Goal: Check status: Check status

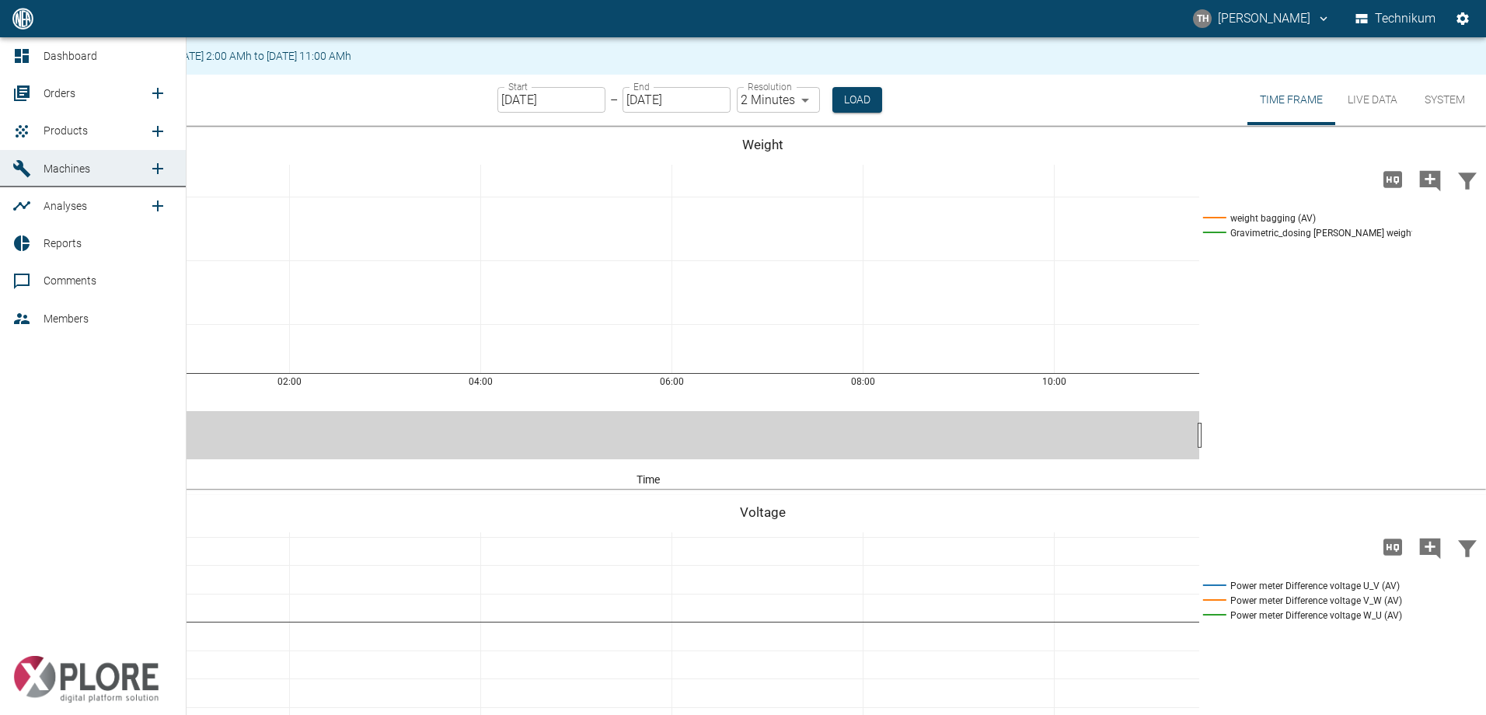
click at [47, 167] on span "Machines" at bounding box center [67, 168] width 47 height 12
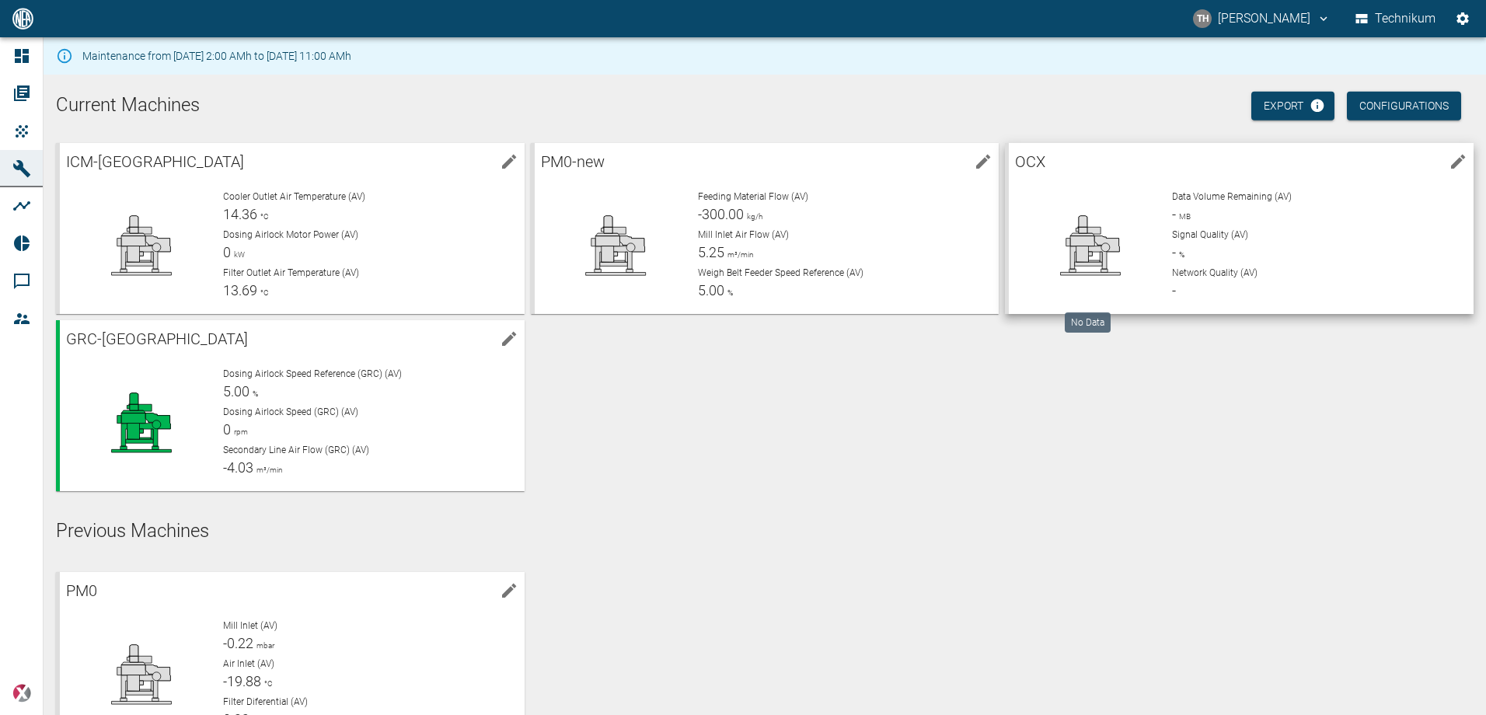
click at [1112, 235] on icon at bounding box center [1090, 245] width 110 height 62
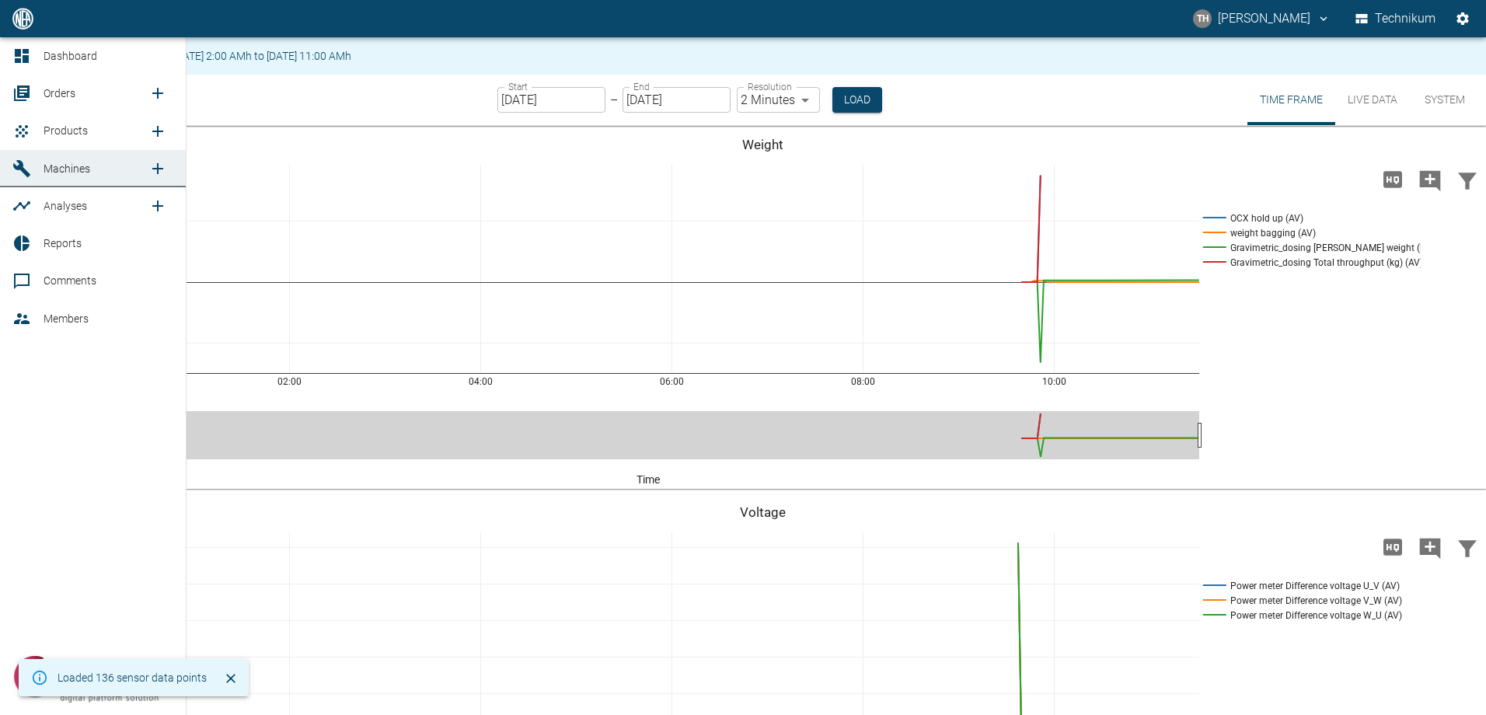
drag, startPoint x: 54, startPoint y: 208, endPoint x: 161, endPoint y: 168, distance: 113.9
click at [54, 208] on span "Analyses" at bounding box center [66, 206] width 44 height 12
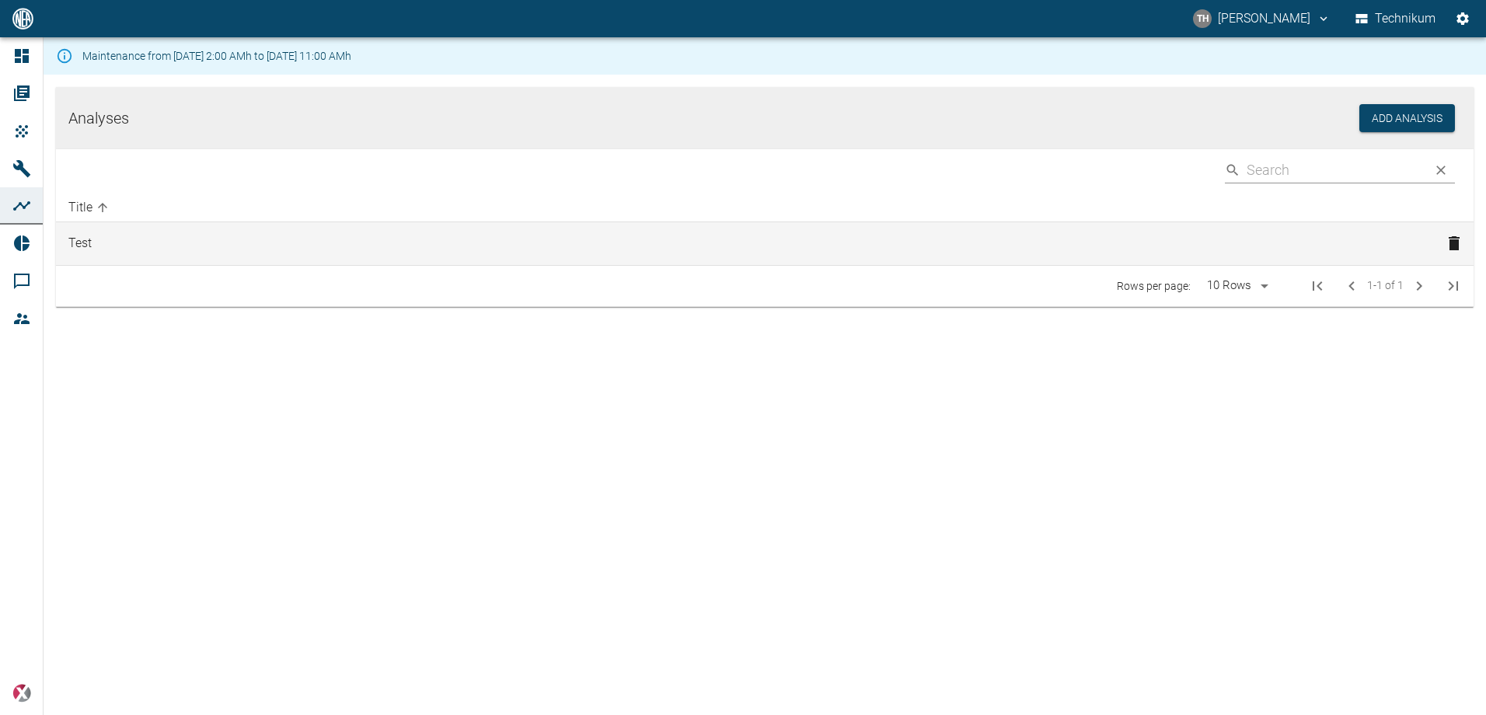
click at [82, 246] on td "Test" at bounding box center [745, 244] width 1378 height 44
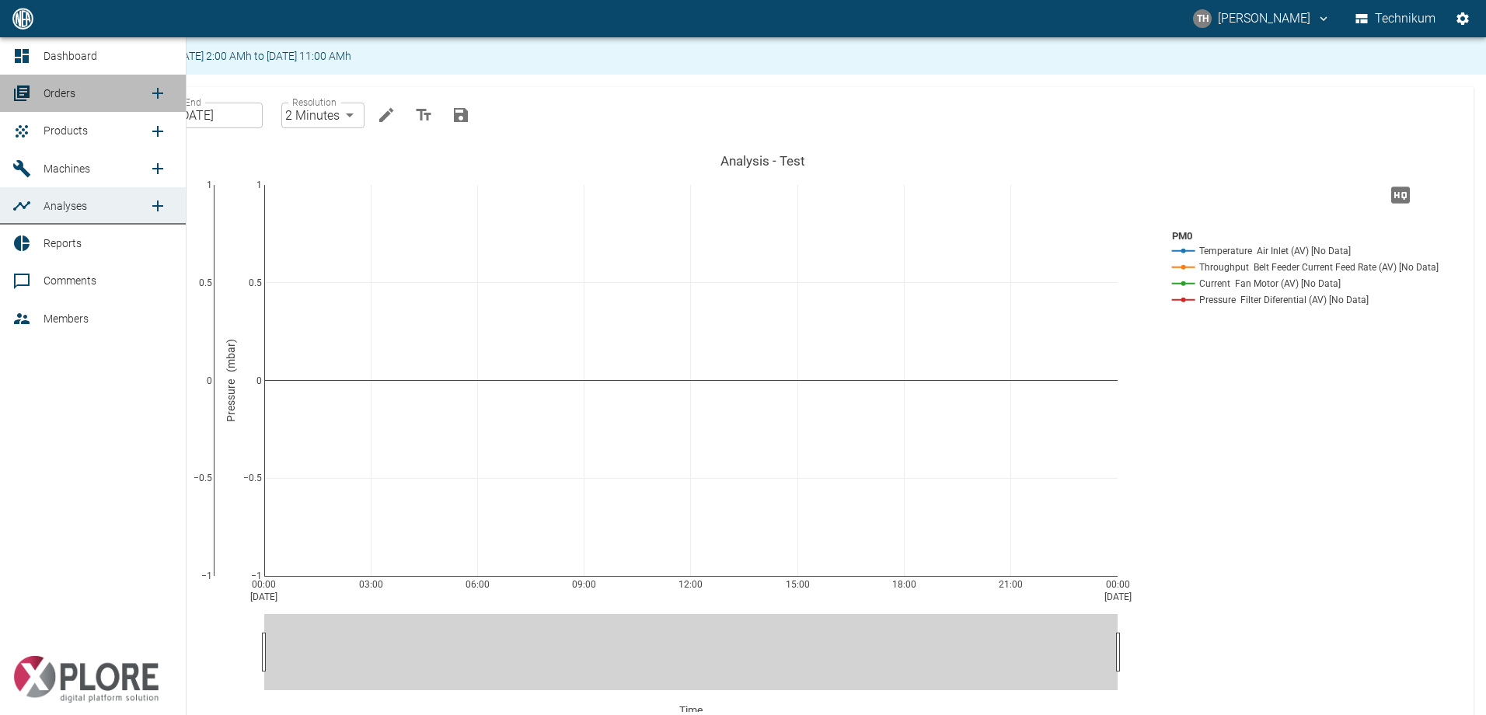
click at [40, 95] on link "Orders" at bounding box center [93, 93] width 186 height 37
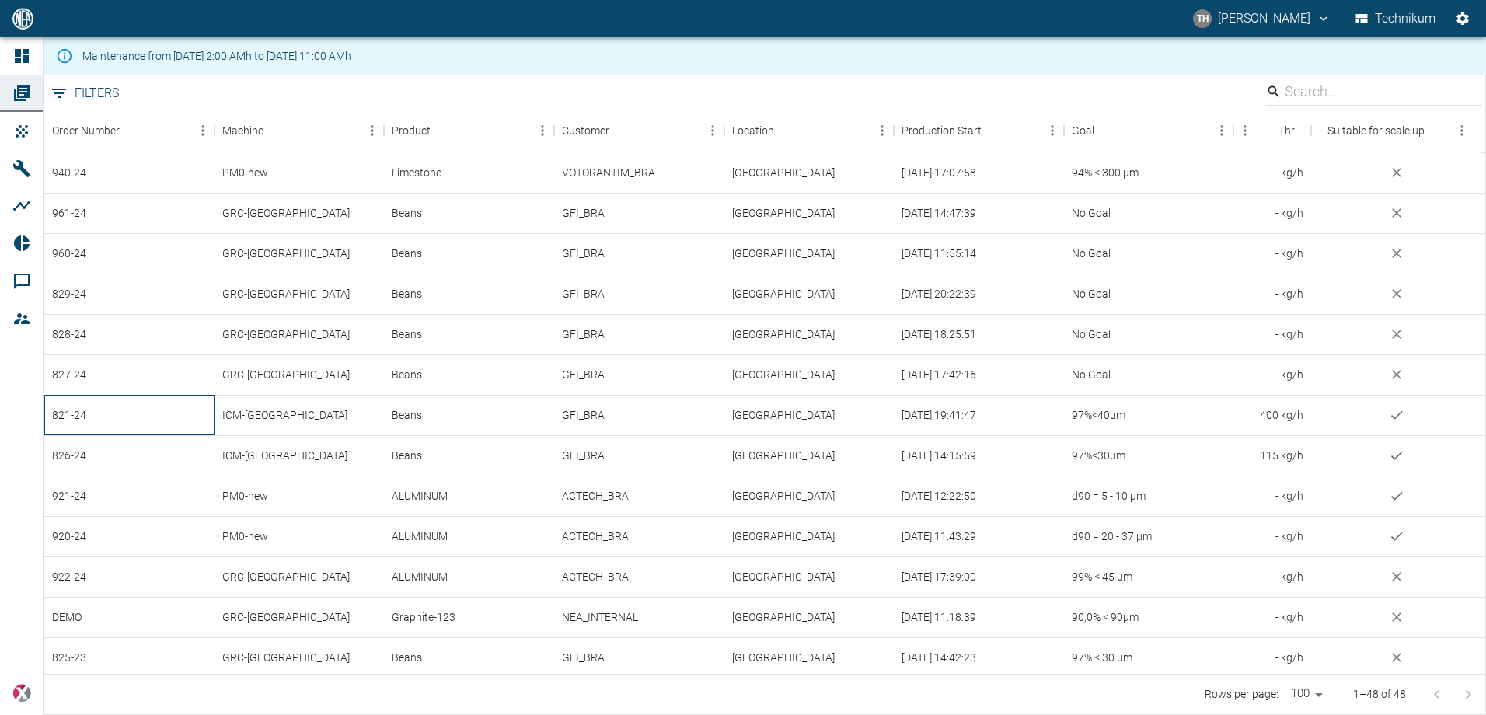
click at [68, 409] on div "821-24" at bounding box center [129, 415] width 170 height 40
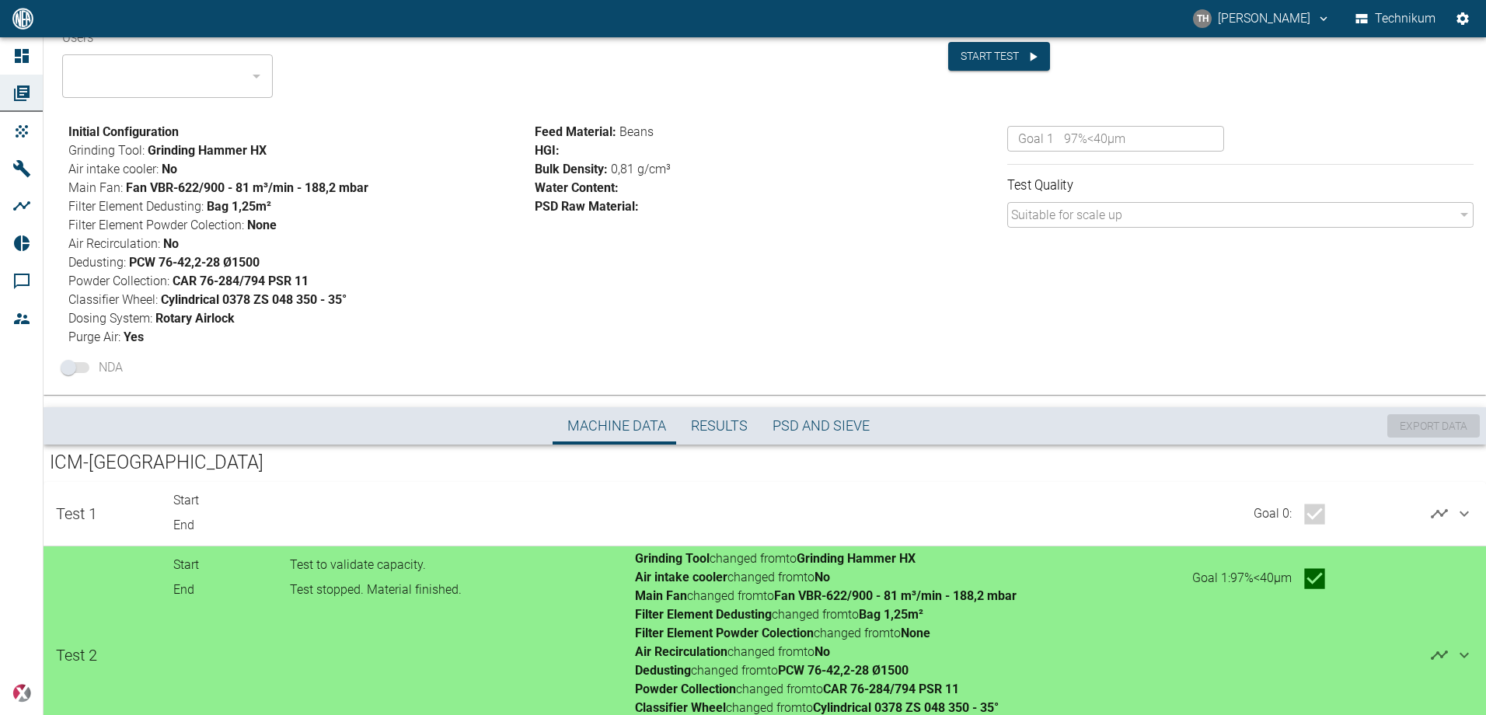
scroll to position [233, 0]
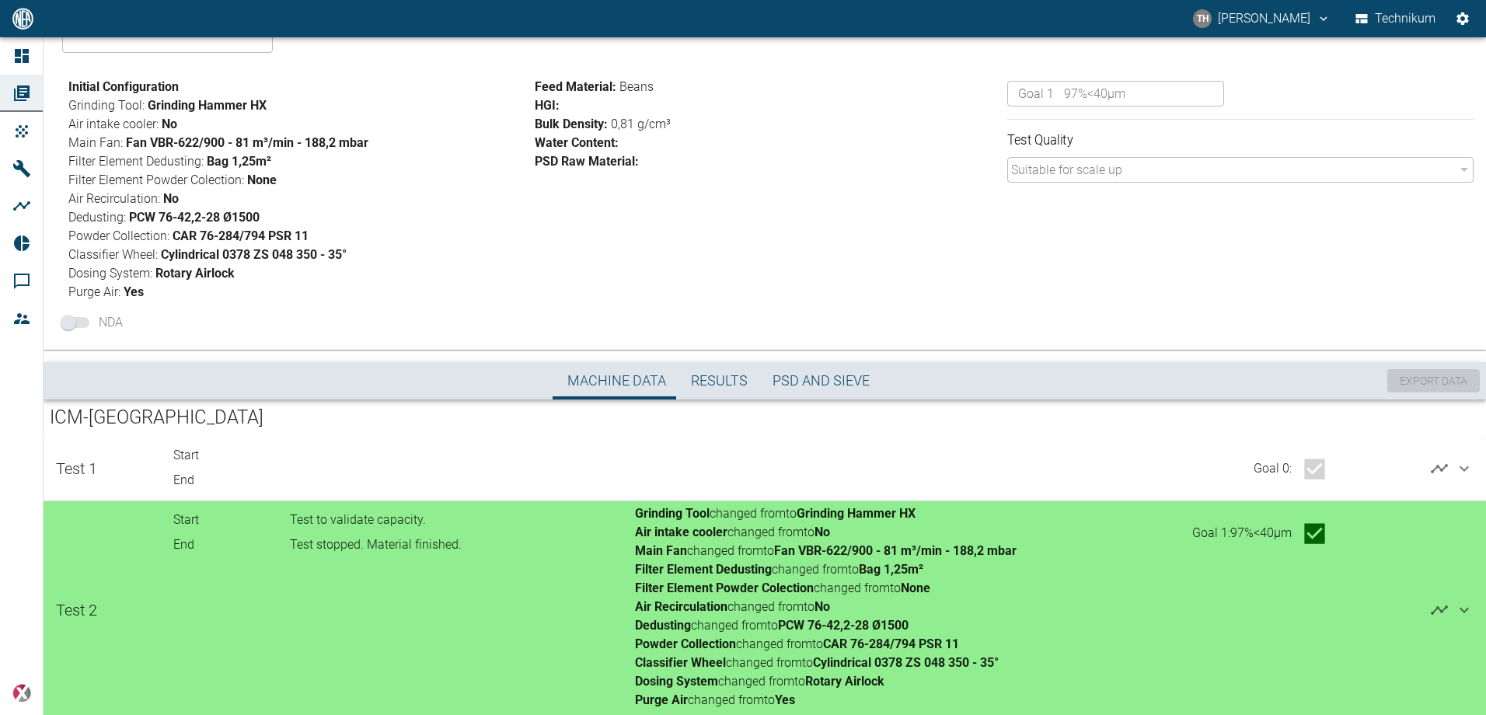
click at [1464, 470] on icon at bounding box center [1463, 468] width 19 height 19
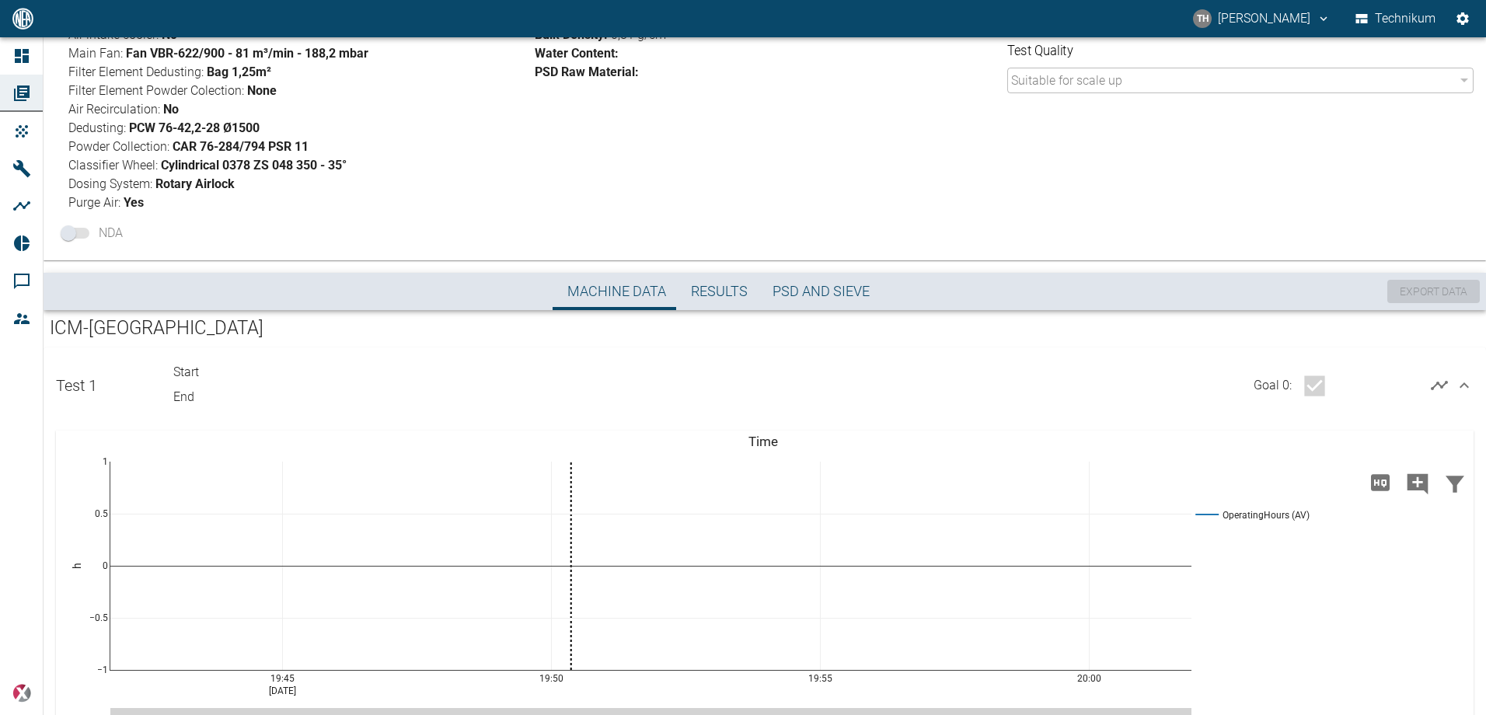
scroll to position [233, 0]
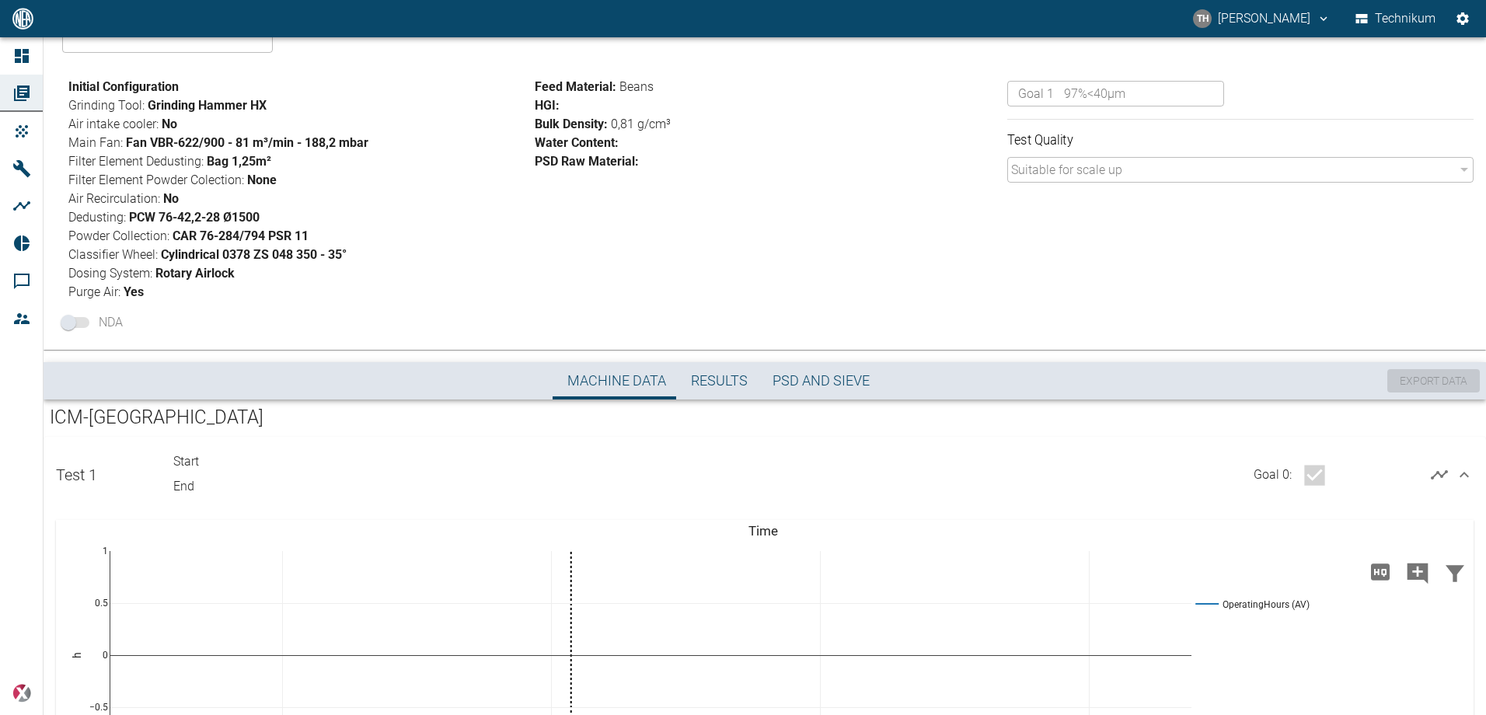
click at [1464, 477] on icon at bounding box center [1463, 474] width 9 height 5
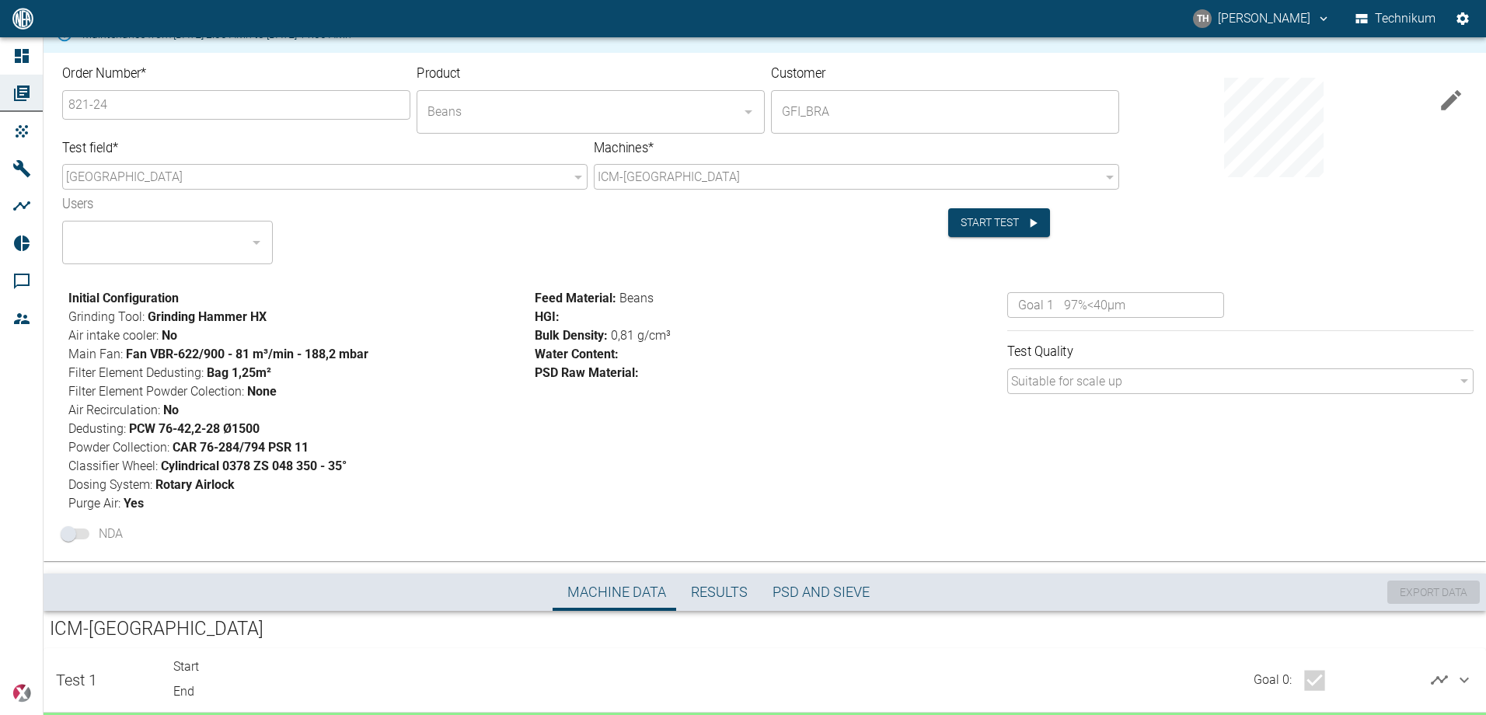
scroll to position [0, 0]
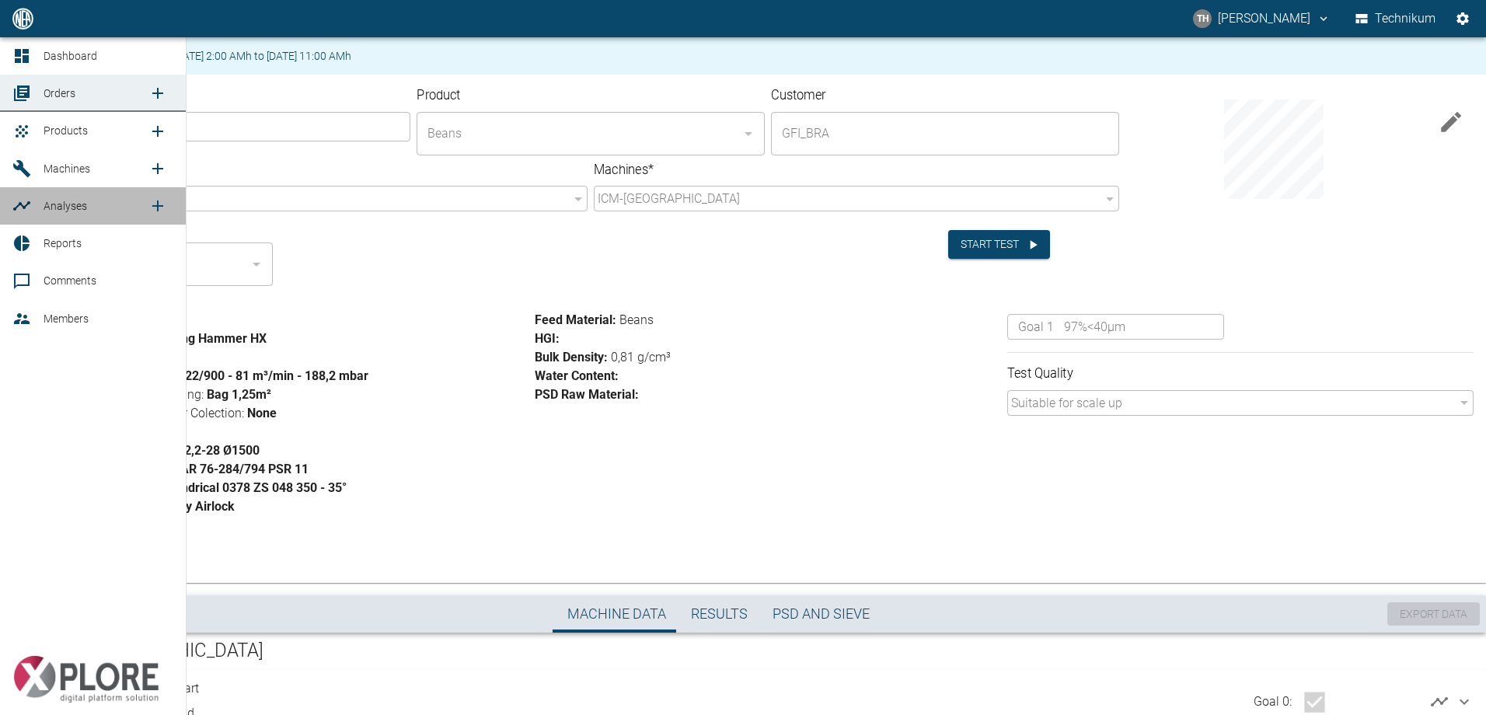
click at [51, 209] on span "Analyses" at bounding box center [66, 206] width 44 height 12
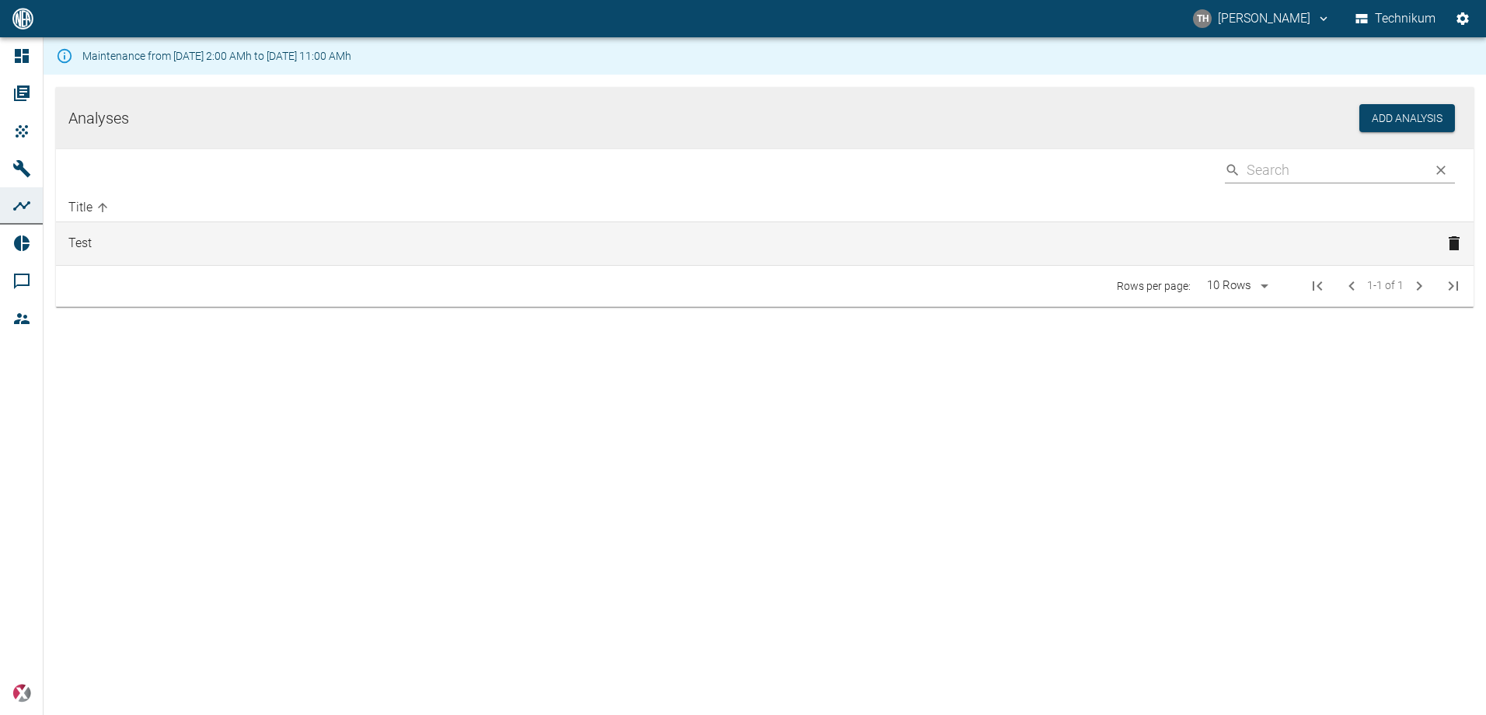
click at [94, 254] on td "Test" at bounding box center [745, 244] width 1378 height 44
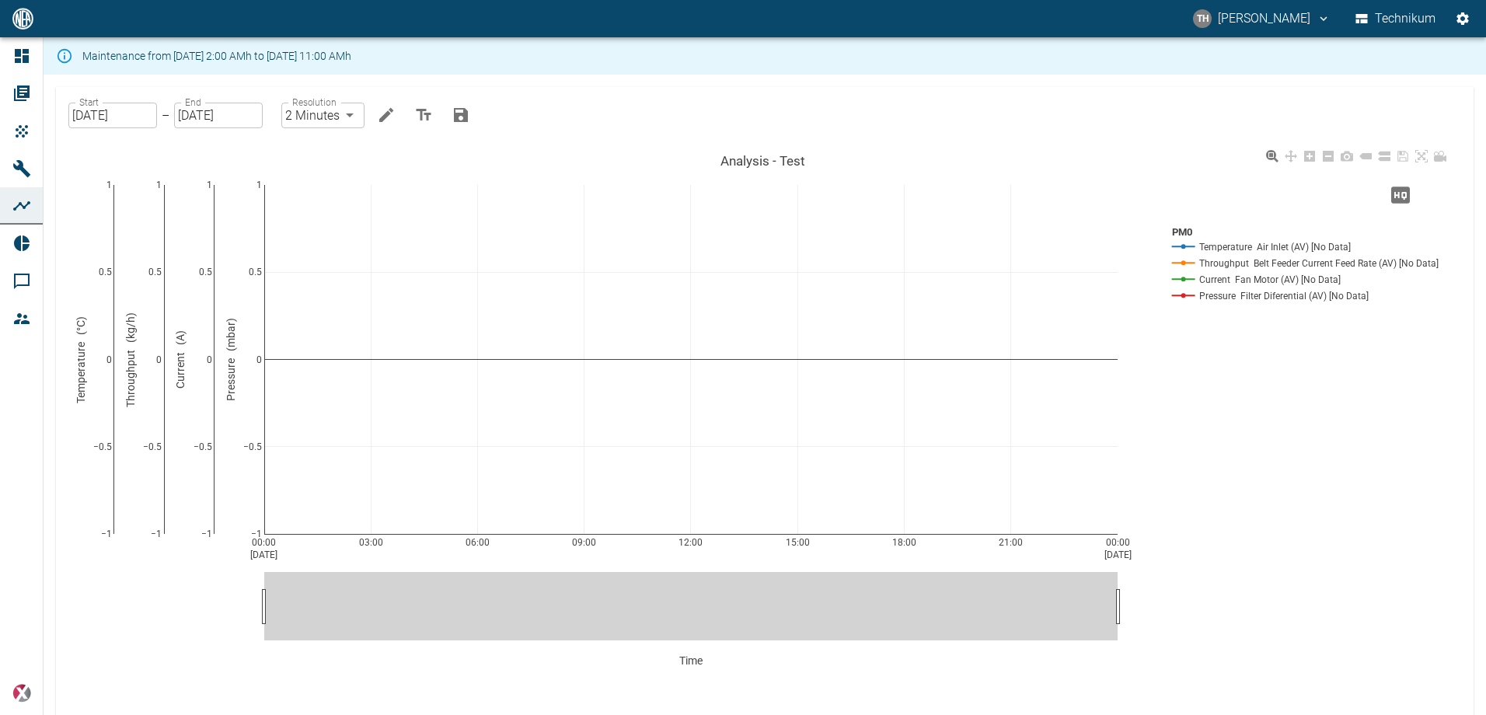
click at [173, 559] on div "00:00 [DATE] 03:00 06:00 09:00 12:00 15:00 18:00 21:00 00:00 [DATE] −1 −0.5 0 0…" at bounding box center [763, 432] width 1376 height 572
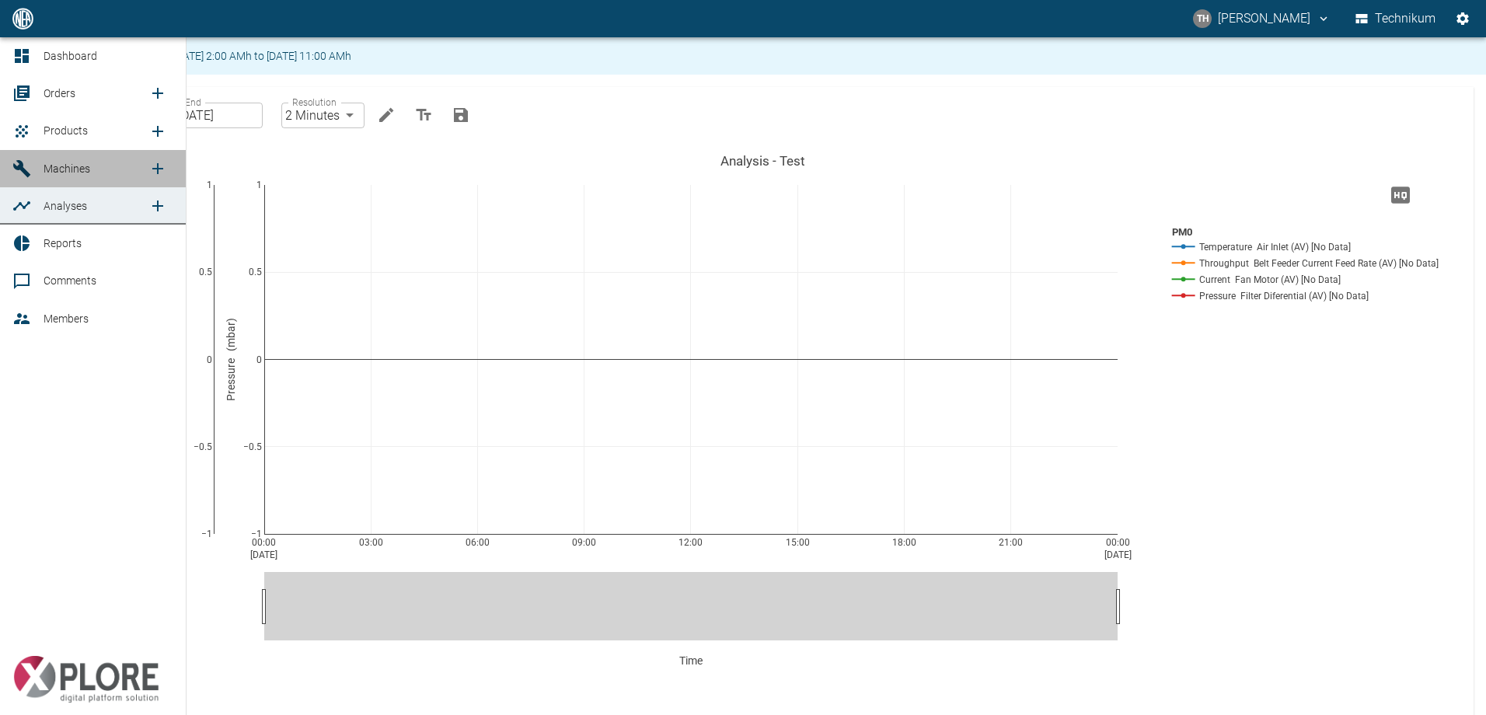
click at [40, 164] on link "Machines" at bounding box center [93, 168] width 186 height 37
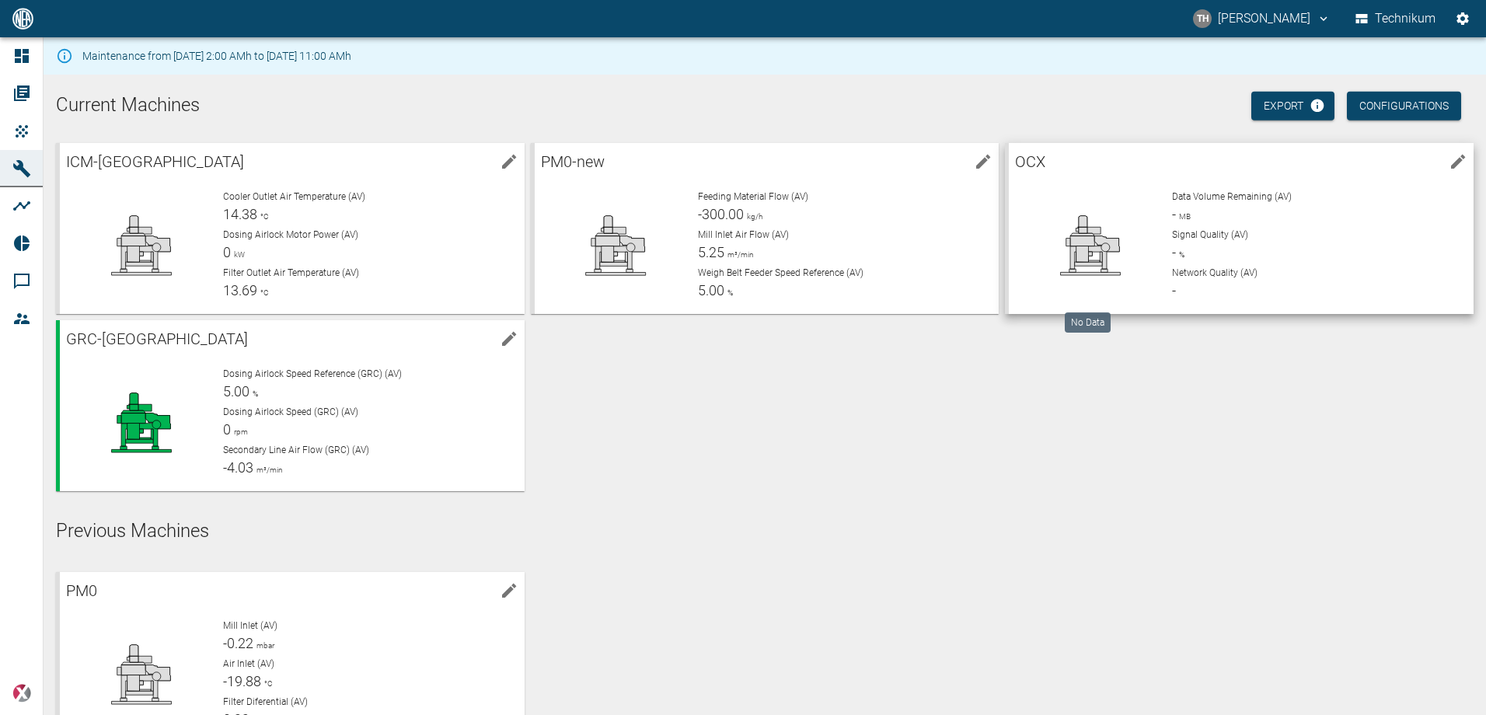
click at [1123, 225] on icon at bounding box center [1090, 245] width 110 height 62
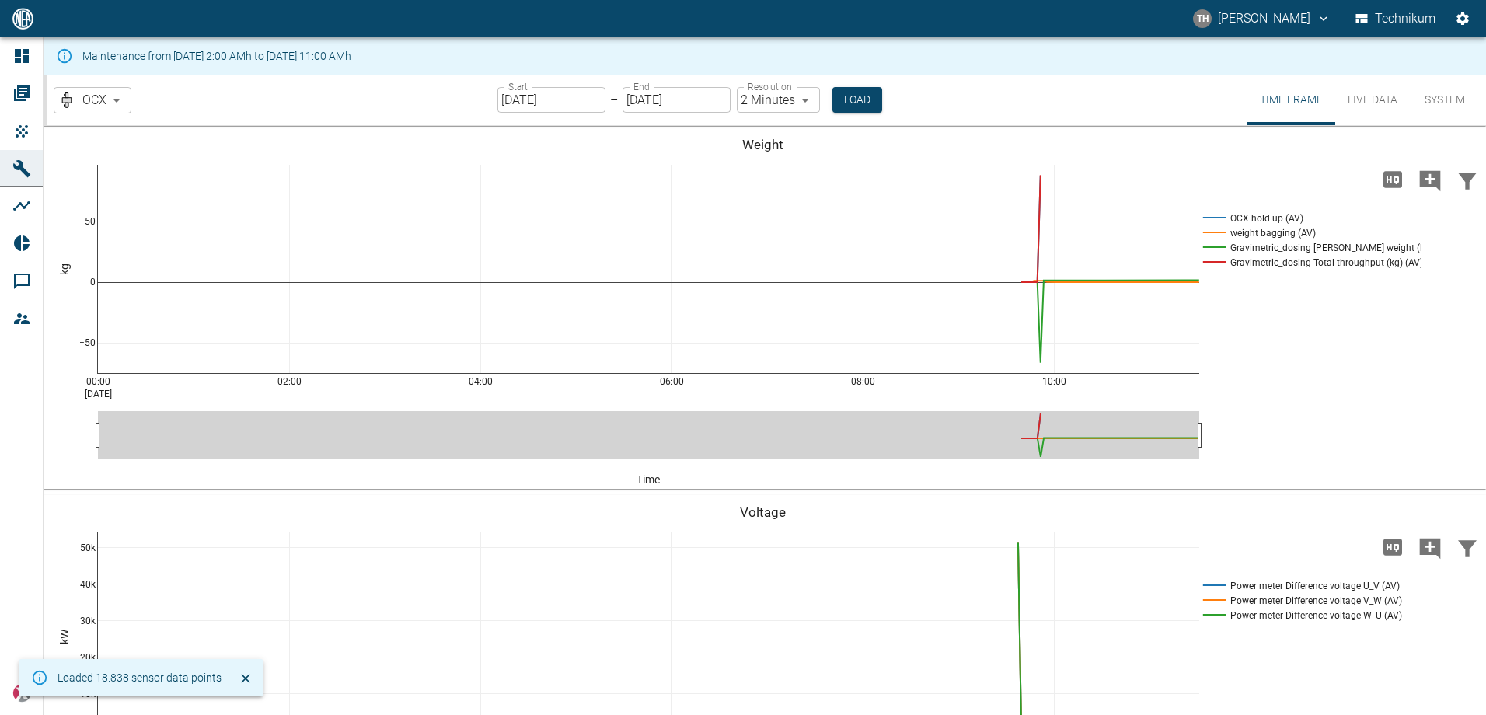
drag, startPoint x: 127, startPoint y: 53, endPoint x: 450, endPoint y: 73, distance: 323.8
click at [450, 73] on div "Maintenance from [DATE] 2:00 AMh to [DATE] 11:00 AMh" at bounding box center [765, 55] width 1442 height 37
click at [1376, 97] on button "Live Data" at bounding box center [1372, 100] width 75 height 51
